Goal: Entertainment & Leisure: Consume media (video, audio)

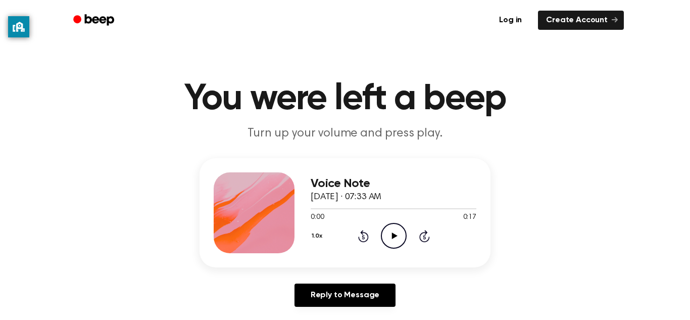
click at [396, 236] on icon at bounding box center [394, 235] width 6 height 7
click at [401, 229] on icon "Play Audio" at bounding box center [394, 236] width 26 height 26
click at [393, 243] on icon "Play Audio" at bounding box center [394, 236] width 26 height 26
click at [389, 241] on icon "Play Audio" at bounding box center [394, 236] width 26 height 26
click at [397, 229] on icon "Play Audio" at bounding box center [394, 236] width 26 height 26
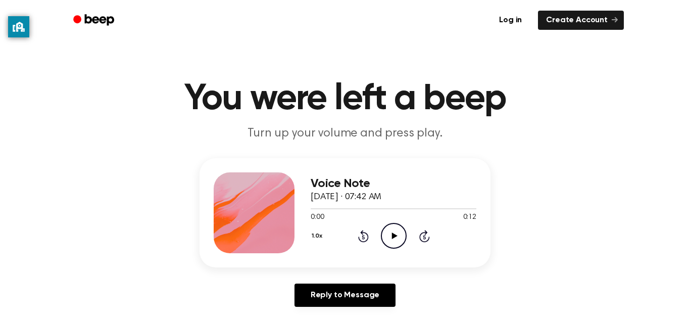
click at [398, 240] on icon "Play Audio" at bounding box center [394, 236] width 26 height 26
click at [388, 234] on icon "Play Audio" at bounding box center [394, 236] width 26 height 26
click at [82, 241] on div "Voice Note September 19, 2023 · 07:44 AM 0:09 0:11 Your browser does not suppor…" at bounding box center [345, 236] width 666 height 157
click at [390, 245] on icon "Play Audio" at bounding box center [394, 236] width 26 height 26
click at [391, 237] on icon at bounding box center [393, 235] width 5 height 7
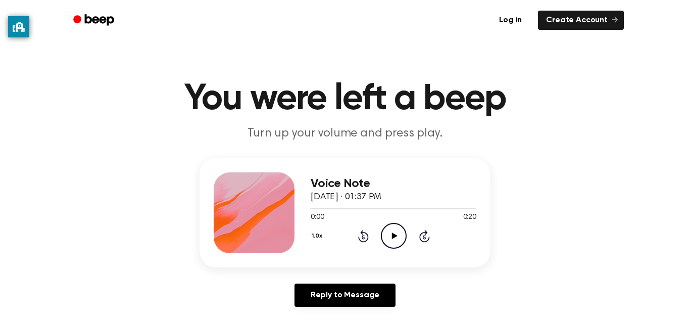
click at [382, 232] on icon "Play Audio" at bounding box center [394, 236] width 26 height 26
click at [381, 237] on circle at bounding box center [393, 235] width 25 height 25
click at [399, 233] on icon "Play Audio" at bounding box center [394, 236] width 26 height 26
click at [399, 243] on icon "Play Audio" at bounding box center [394, 236] width 26 height 26
click at [398, 243] on icon "Play Audio" at bounding box center [394, 236] width 26 height 26
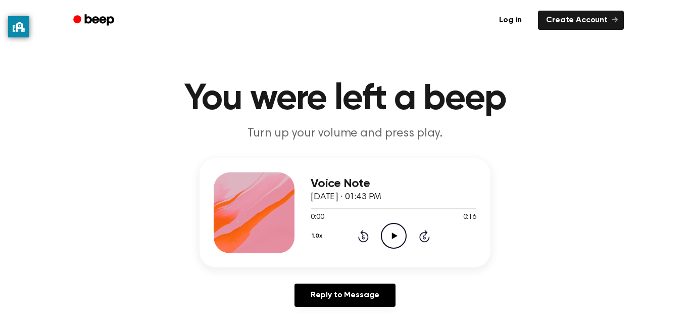
click at [389, 227] on icon "Play Audio" at bounding box center [394, 236] width 26 height 26
click at [383, 243] on circle at bounding box center [393, 235] width 25 height 25
